Goal: Register for event/course

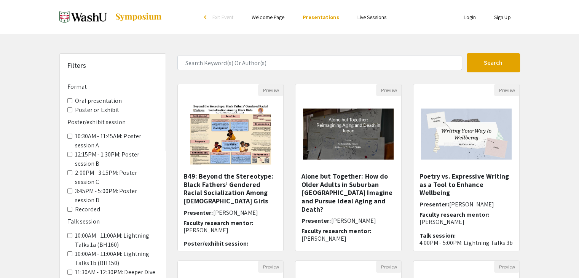
click at [115, 10] on link at bounding box center [110, 17] width 103 height 19
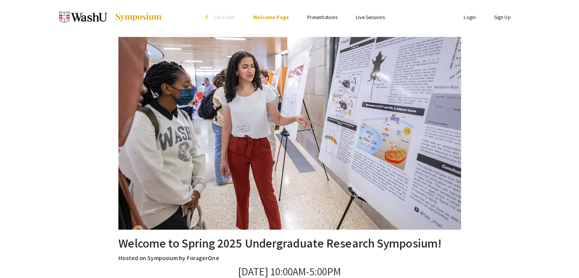
click at [495, 16] on link "Sign Up" at bounding box center [502, 17] width 17 height 7
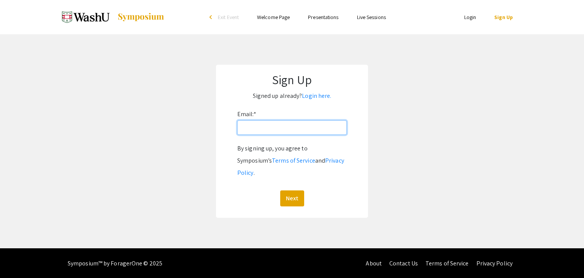
click at [293, 128] on input "Email: *" at bounding box center [292, 127] width 110 height 14
type input "[PERSON_NAME][EMAIL_ADDRESS][PERSON_NAME][DOMAIN_NAME]"
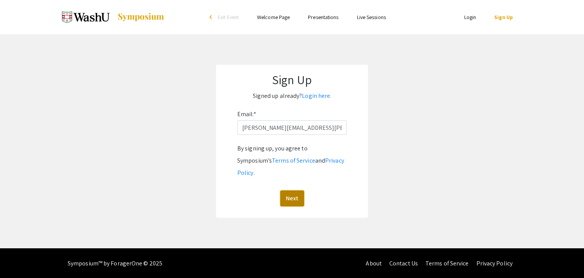
click at [293, 190] on button "Next" at bounding box center [292, 198] width 24 height 16
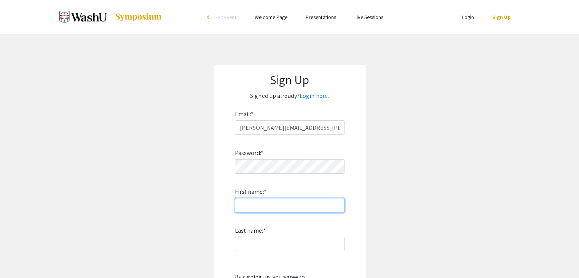
click at [286, 202] on input "First name: *" at bounding box center [290, 205] width 110 height 14
type input "[PERSON_NAME]"
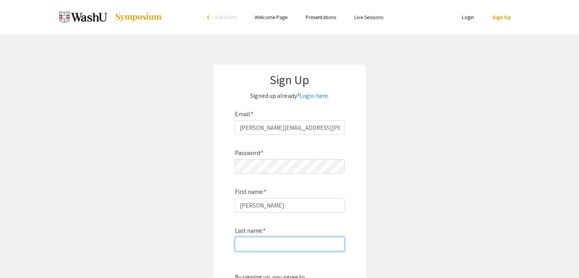
click at [273, 240] on input "Last name: *" at bounding box center [290, 244] width 110 height 14
type input "Tang"
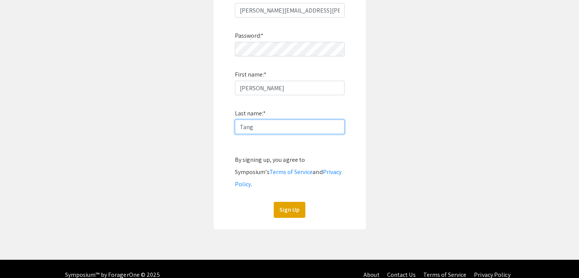
scroll to position [116, 0]
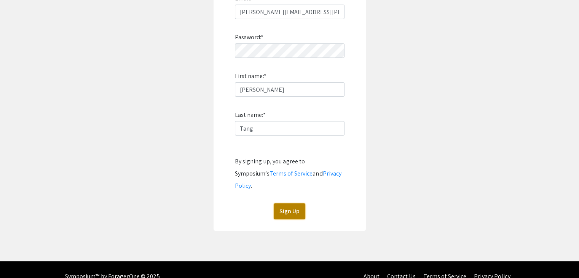
click at [297, 203] on button "Sign Up" at bounding box center [290, 211] width 32 height 16
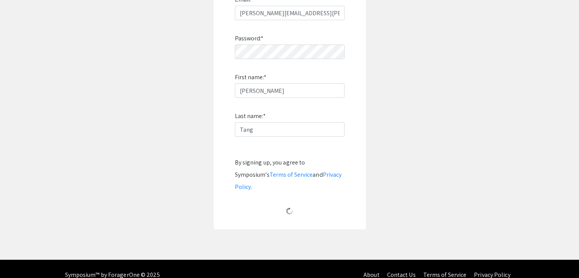
scroll to position [8, 0]
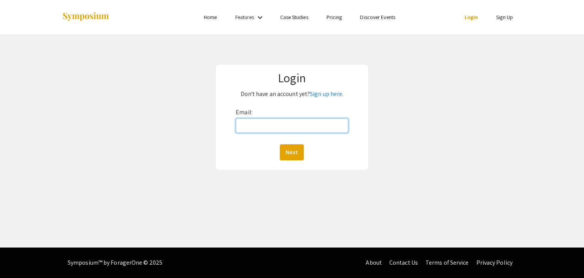
click at [265, 125] on input "Email:" at bounding box center [292, 125] width 112 height 14
type input "[PERSON_NAME][EMAIL_ADDRESS][PERSON_NAME][DOMAIN_NAME]"
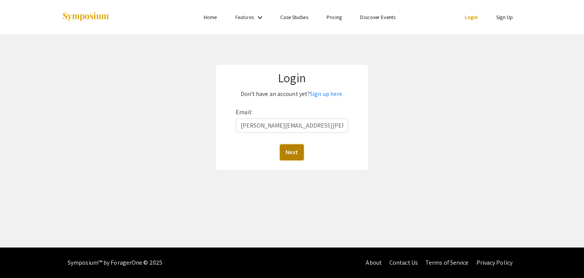
click at [288, 154] on button "Next" at bounding box center [292, 152] width 24 height 16
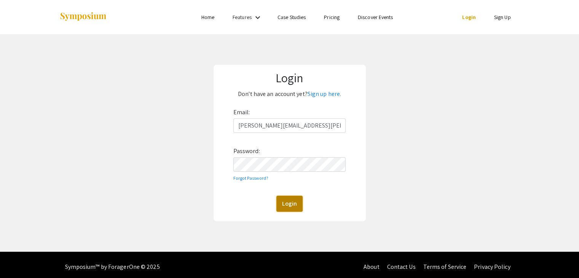
click at [288, 205] on button "Login" at bounding box center [289, 204] width 26 height 16
